Goal: Book appointment/travel/reservation

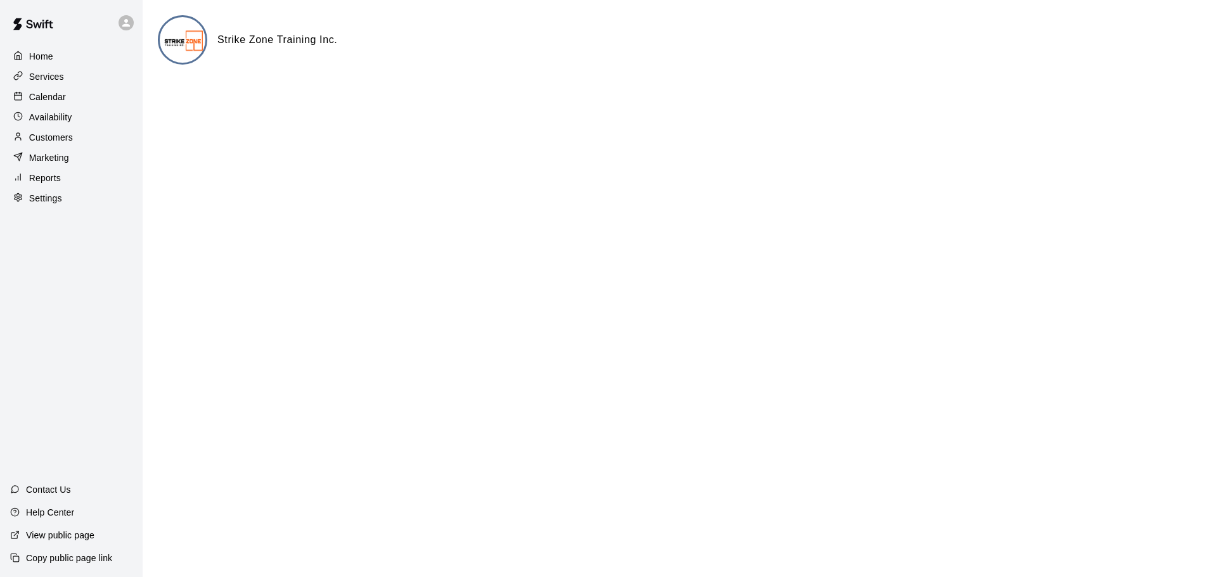
click at [16, 101] on icon at bounding box center [18, 96] width 10 height 10
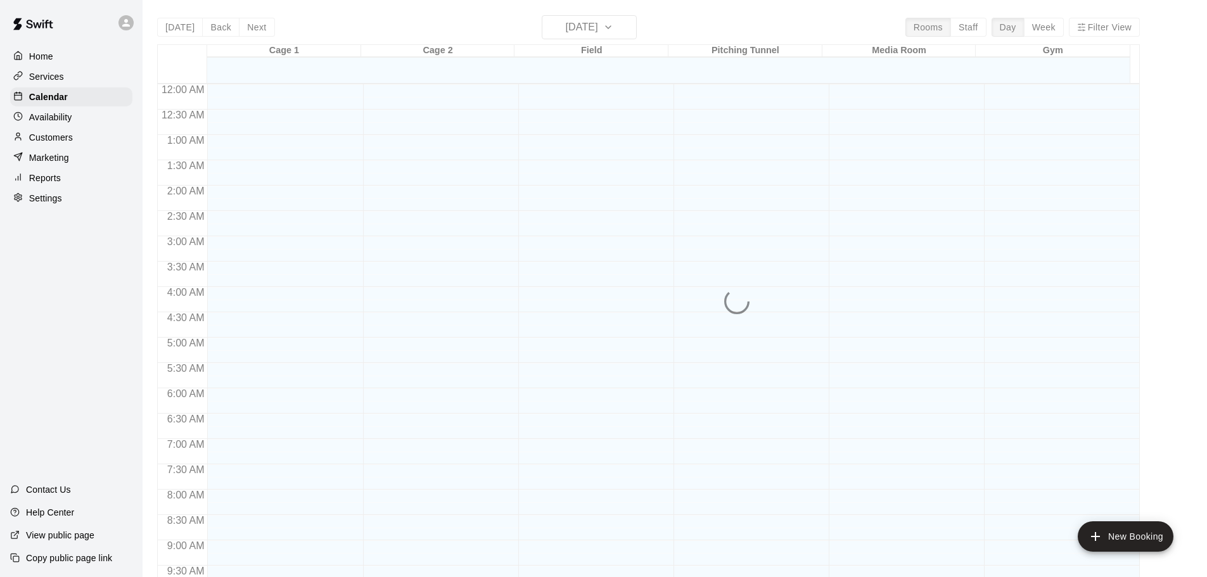
scroll to position [521, 0]
click at [1042, 25] on div "[DATE] Back [DATE][DATE] Rooms Staff Day Week Filter View Cage 1 16 Tue Cage 2 …" at bounding box center [648, 303] width 983 height 577
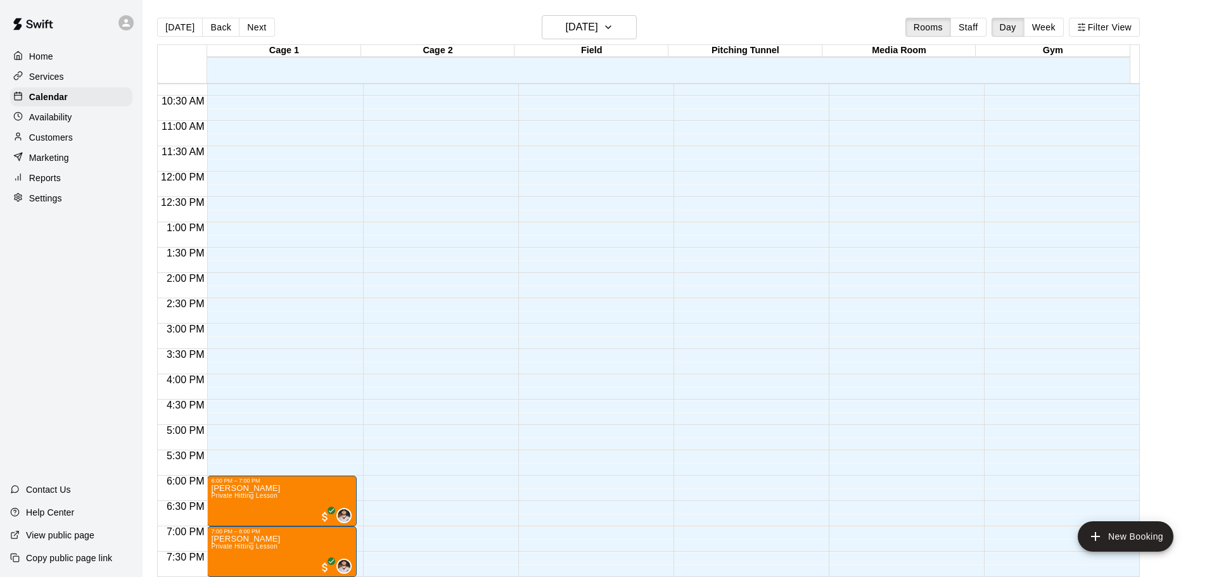
click at [1048, 32] on button "Week" at bounding box center [1044, 27] width 40 height 19
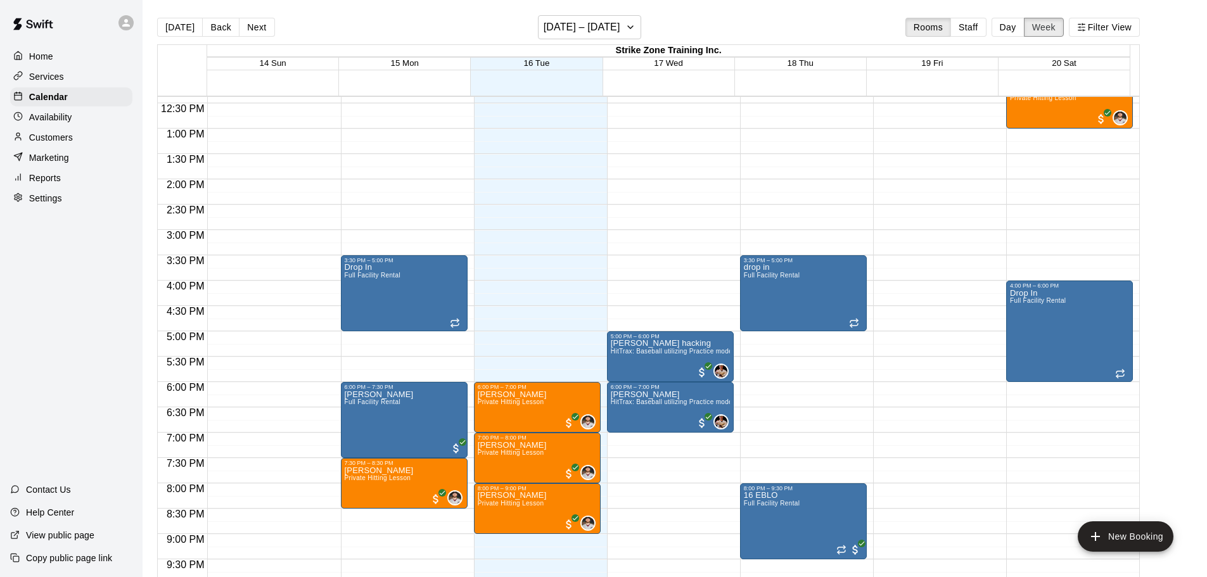
scroll to position [711, 0]
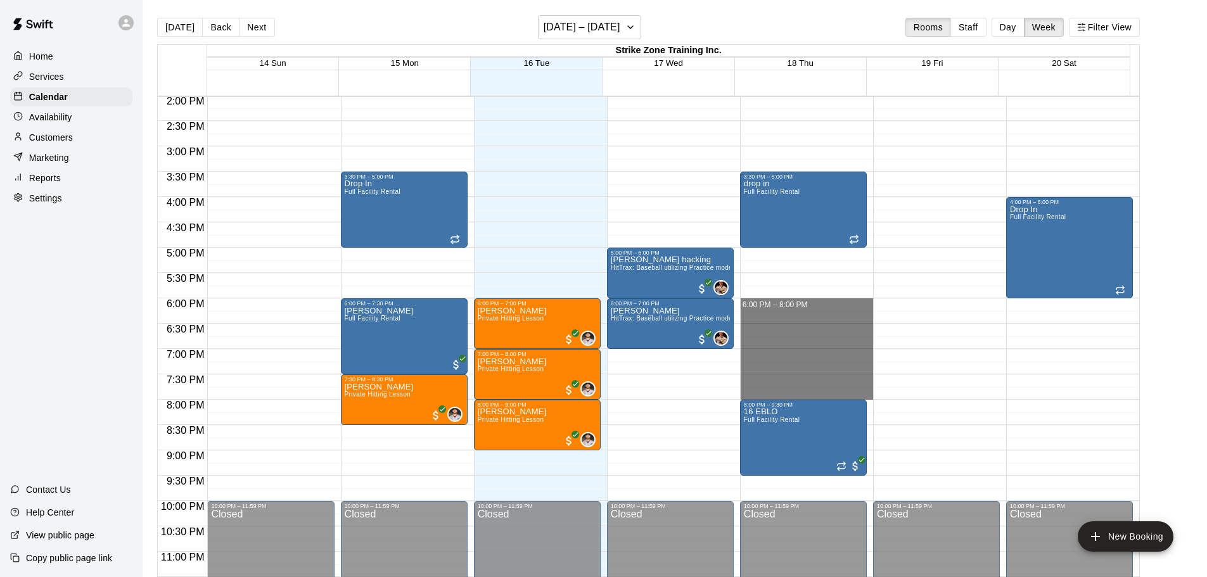
drag, startPoint x: 760, startPoint y: 305, endPoint x: 766, endPoint y: 394, distance: 88.9
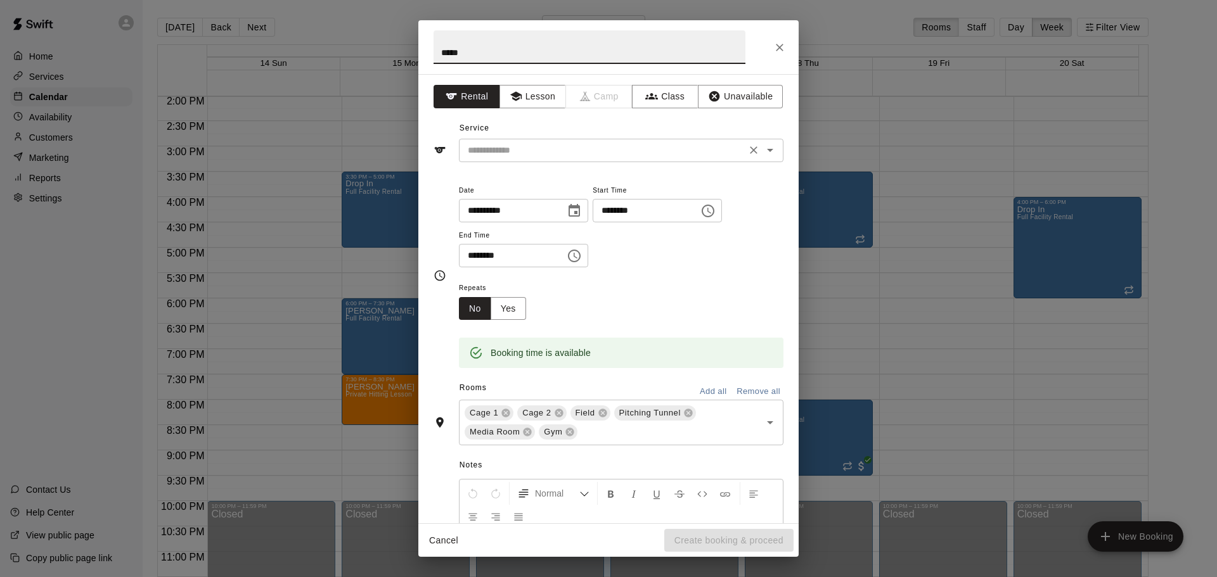
type input "*****"
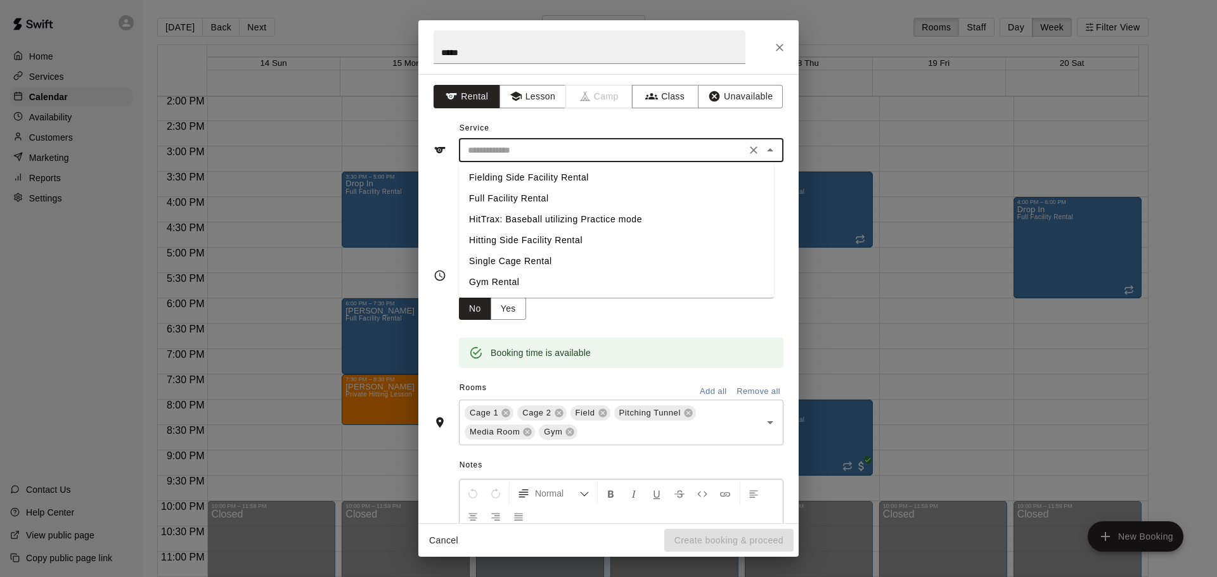
click at [494, 150] on input "text" at bounding box center [602, 151] width 279 height 16
click at [494, 192] on li "Full Facility Rental" at bounding box center [616, 198] width 315 height 21
type input "**********"
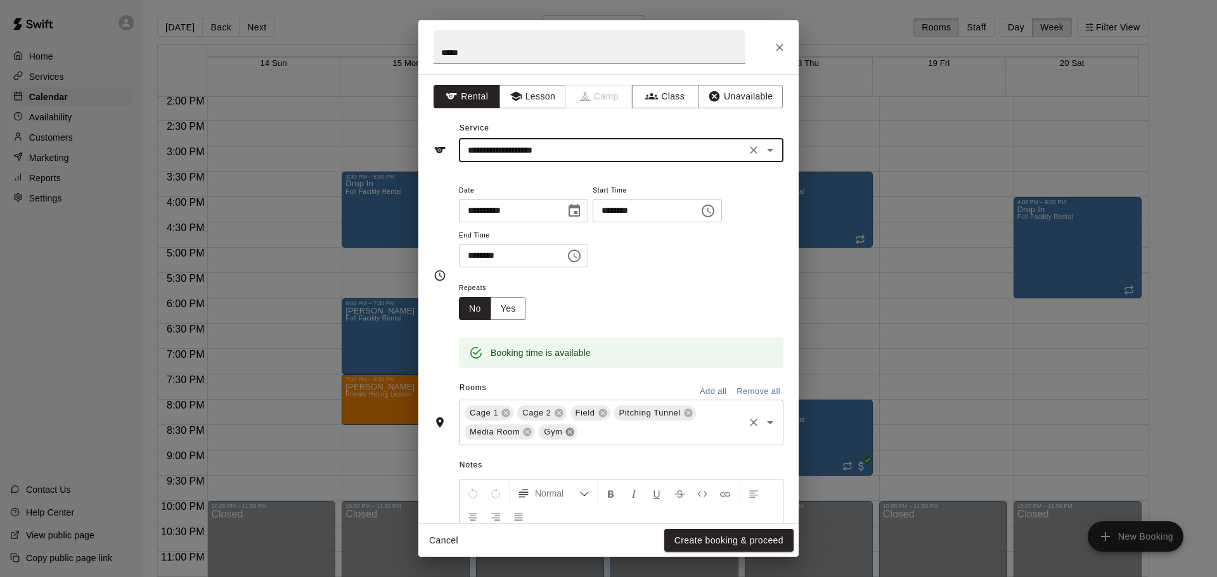
click at [571, 434] on icon at bounding box center [570, 432] width 8 height 8
click at [532, 432] on icon at bounding box center [527, 432] width 10 height 10
click at [684, 416] on icon at bounding box center [688, 413] width 10 height 10
click at [701, 540] on button "Create booking & proceed" at bounding box center [728, 540] width 129 height 23
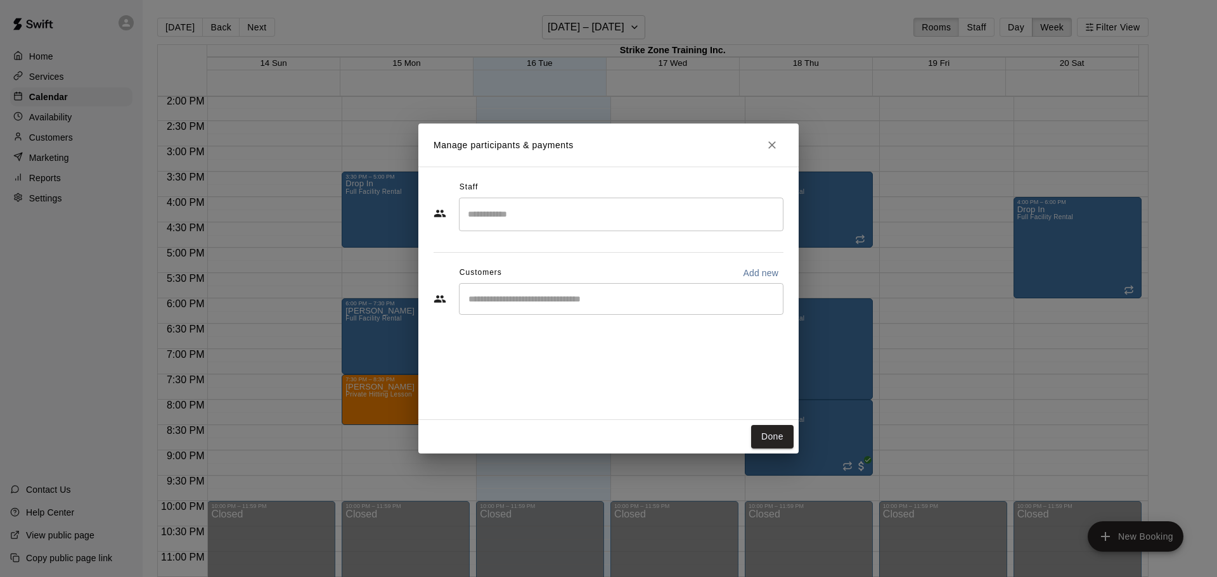
click at [511, 295] on input "Start typing to search customers..." at bounding box center [620, 299] width 313 height 13
paste input "**********"
type input "**********"
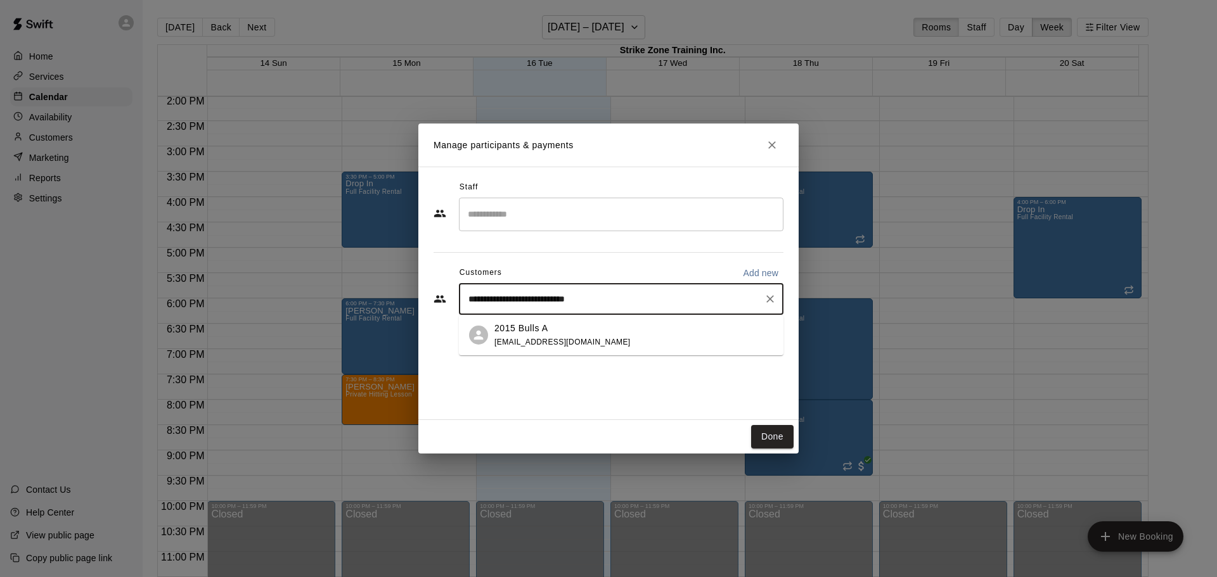
click at [556, 327] on div "2015 Bulls A" at bounding box center [562, 328] width 136 height 13
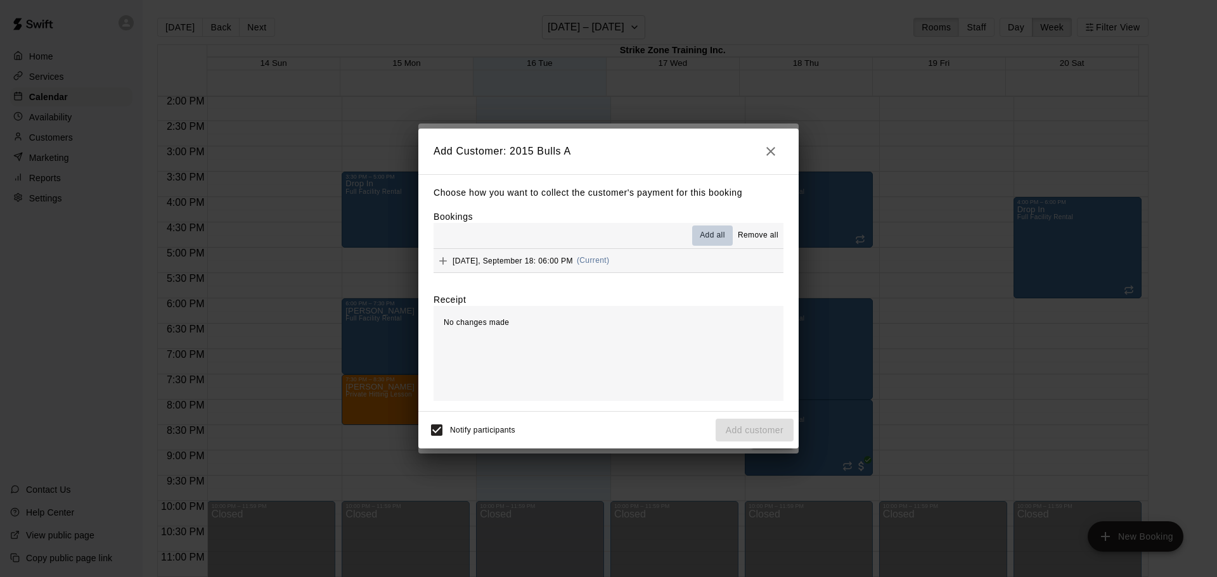
click at [712, 231] on span "Add all" at bounding box center [712, 235] width 25 height 13
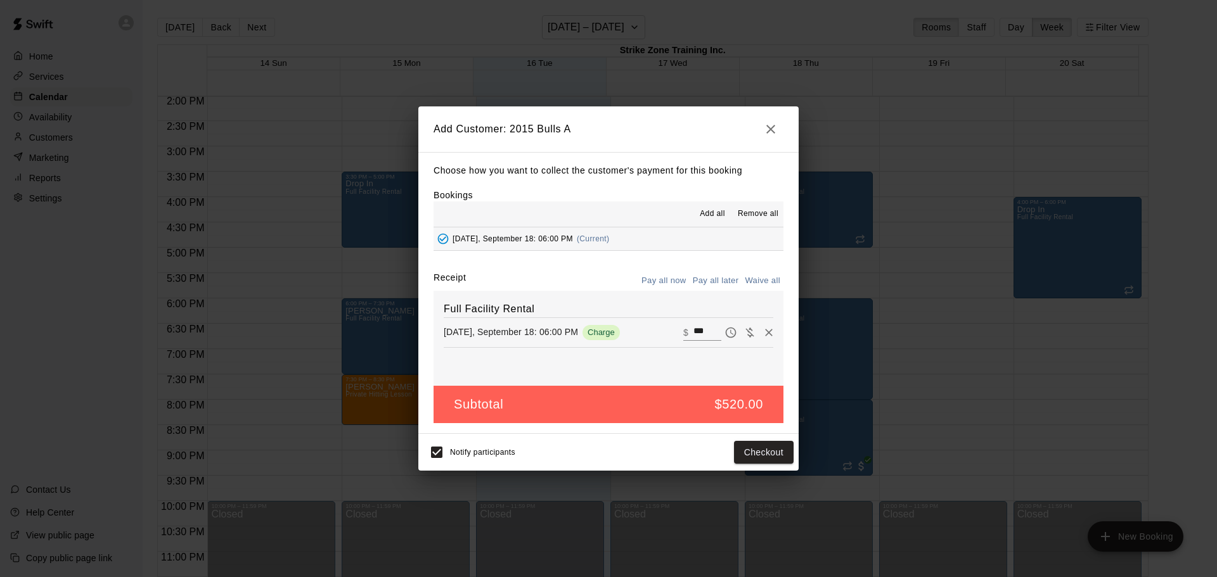
click at [763, 281] on button "Waive all" at bounding box center [762, 281] width 42 height 20
type input "*"
click at [755, 466] on div "Notify participants Add customer" at bounding box center [608, 452] width 380 height 37
click at [753, 457] on button "Add customer" at bounding box center [754, 452] width 78 height 23
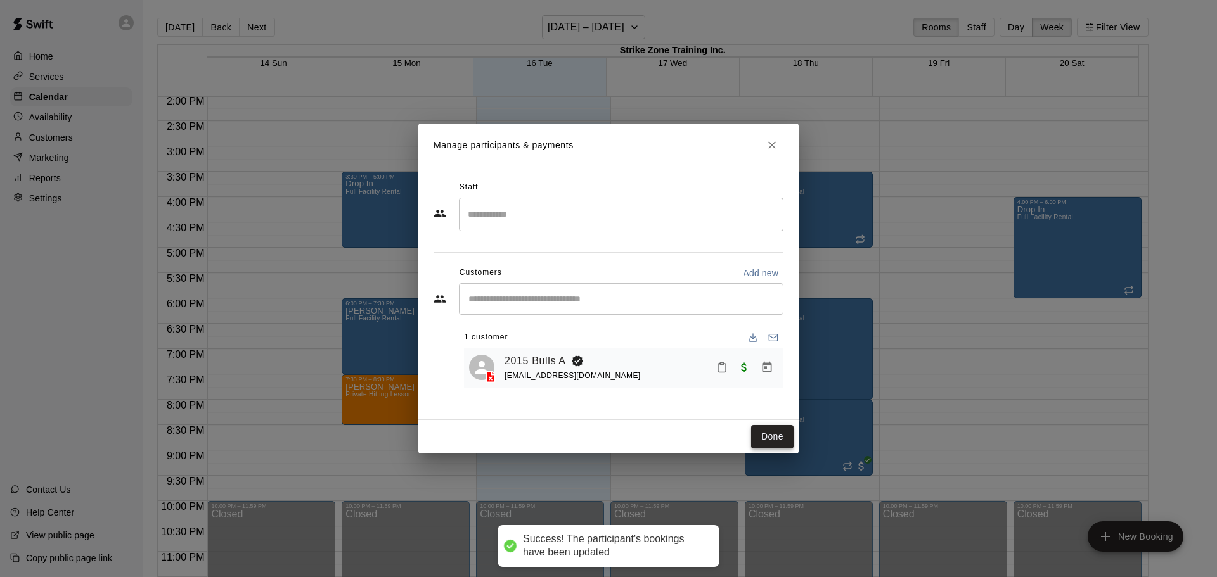
click at [764, 437] on button "Done" at bounding box center [772, 436] width 42 height 23
